Goal: Task Accomplishment & Management: Use online tool/utility

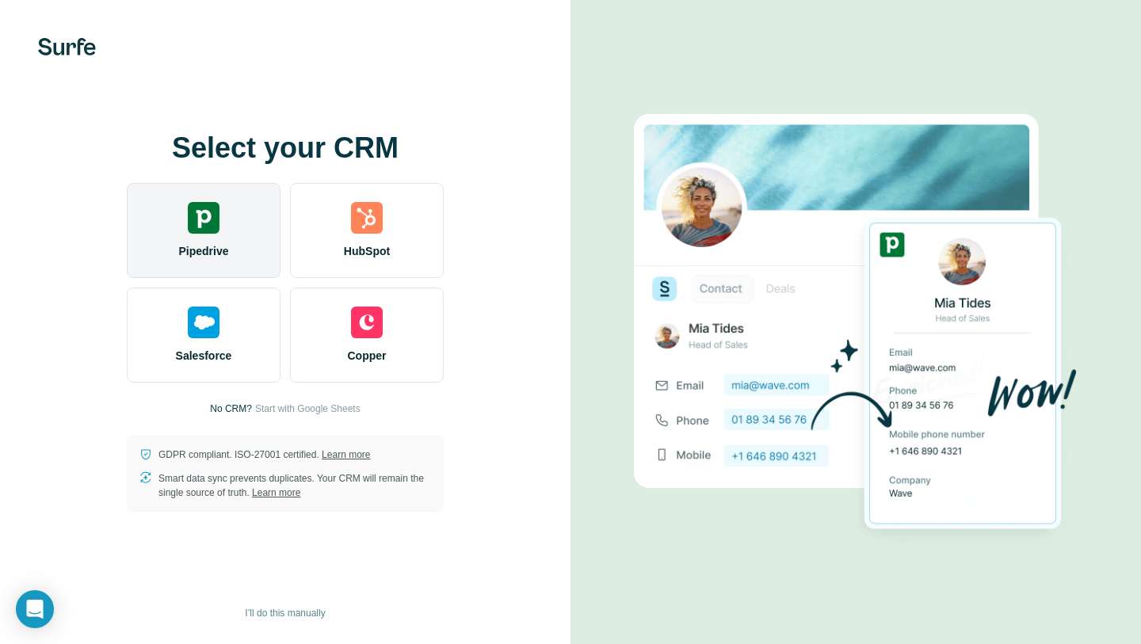
click at [250, 227] on div "Pipedrive" at bounding box center [204, 230] width 154 height 95
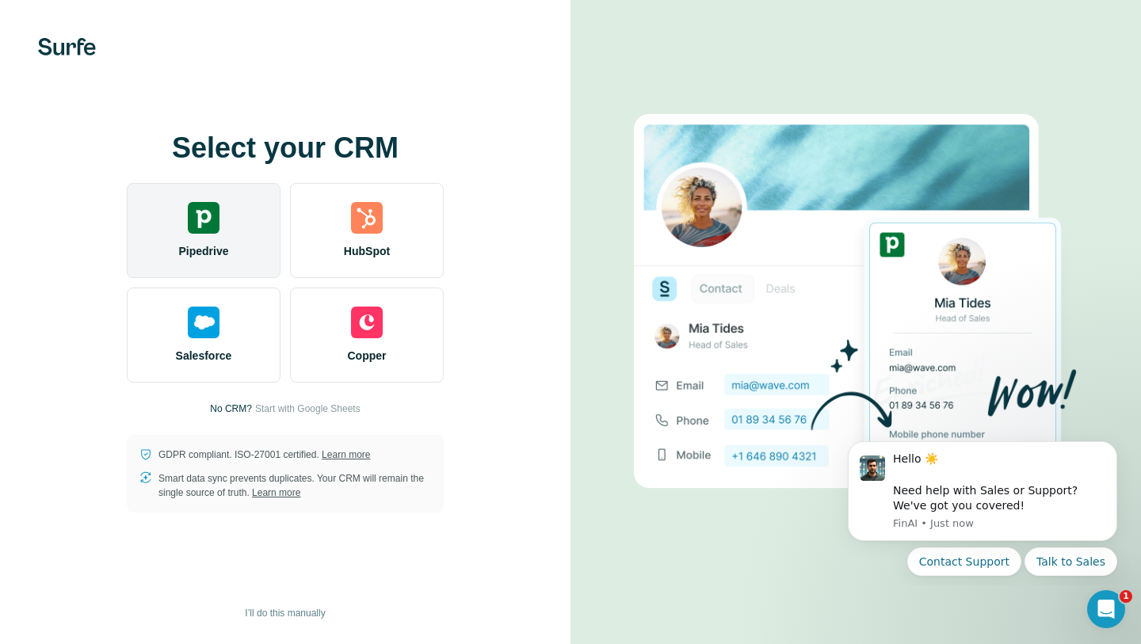
click at [241, 214] on div "Pipedrive" at bounding box center [204, 230] width 154 height 95
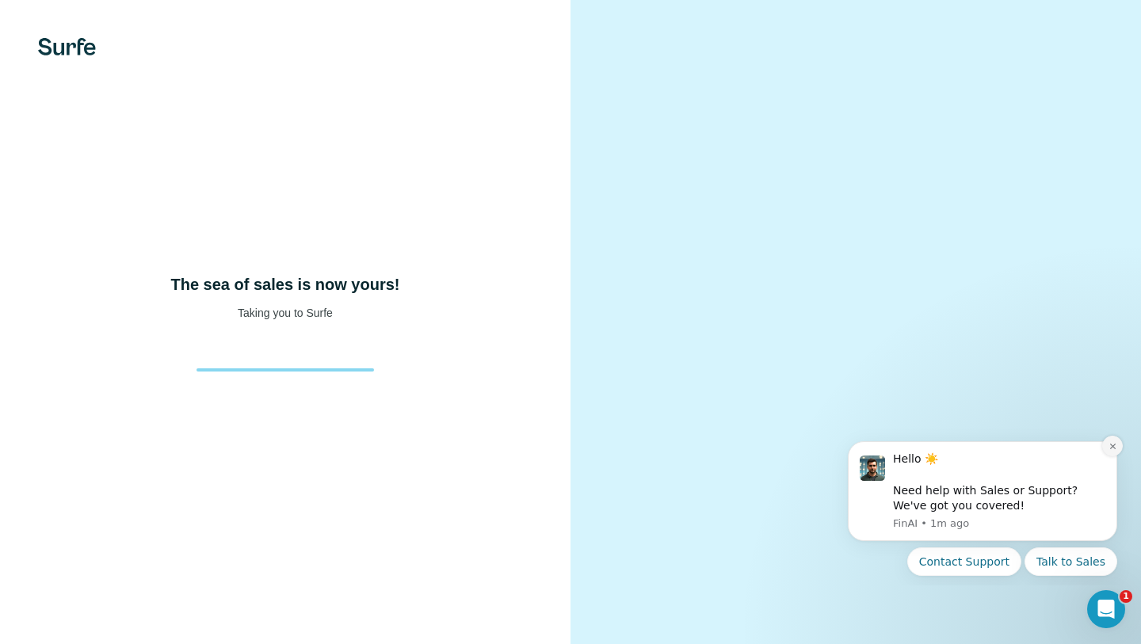
click at [1113, 442] on icon "Dismiss notification" at bounding box center [1113, 446] width 9 height 9
